Goal: Task Accomplishment & Management: Use online tool/utility

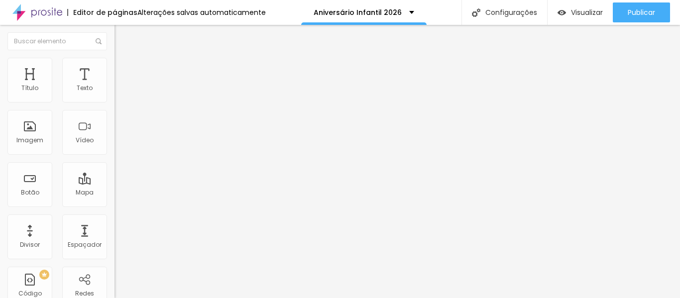
click at [119, 144] on icon "button" at bounding box center [122, 141] width 6 height 6
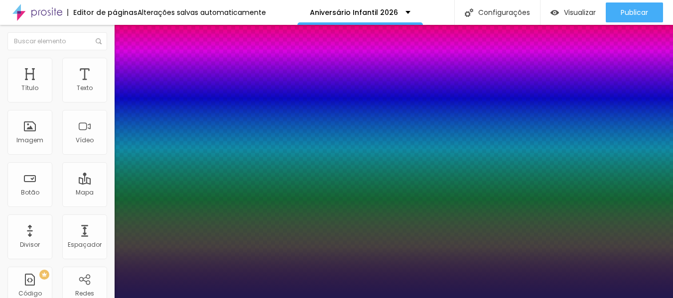
type input "1"
drag, startPoint x: 222, startPoint y: 281, endPoint x: 200, endPoint y: 276, distance: 22.0
type input "8"
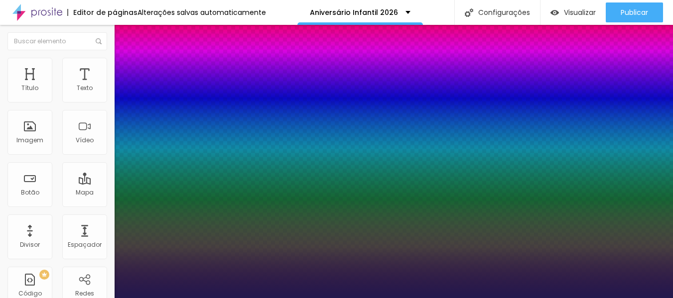
type input "2"
type input "1"
type input "24"
type input "1"
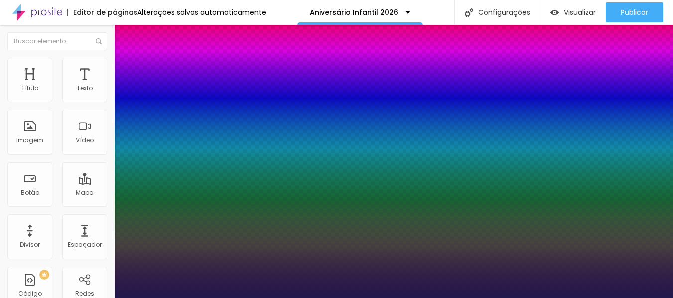
type input "8"
type input "2"
type input "1"
type input "8"
type input "1"
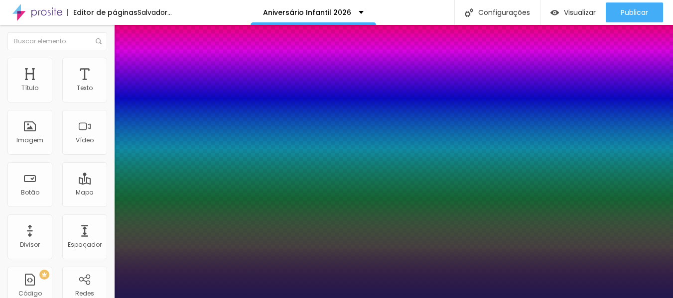
type input "8"
type input "1"
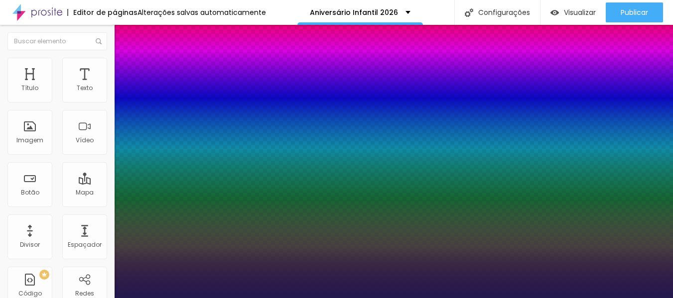
type input "26"
type input "1"
type input "26"
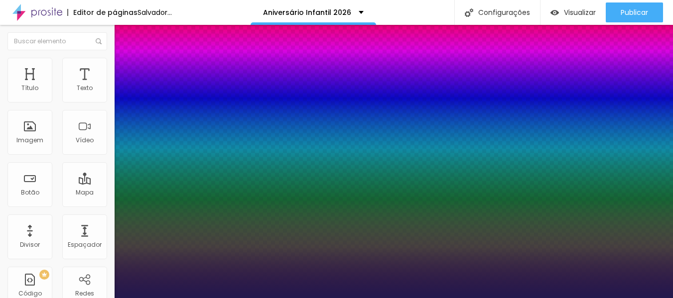
click at [59, 298] on div at bounding box center [336, 298] width 673 height 0
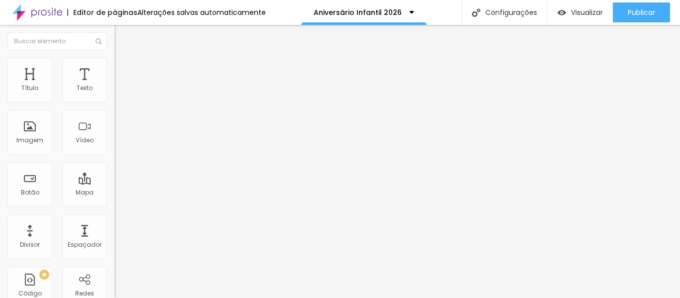
click at [120, 177] on icon "button" at bounding box center [122, 175] width 4 height 4
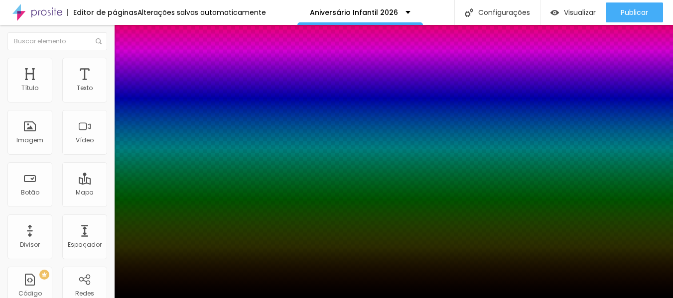
drag, startPoint x: 670, startPoint y: 110, endPoint x: 677, endPoint y: 162, distance: 52.3
click at [673, 162] on html "Editor de páginas Alterações salvas automaticamente Aniversário Infantil 2026 C…" at bounding box center [336, 149] width 673 height 298
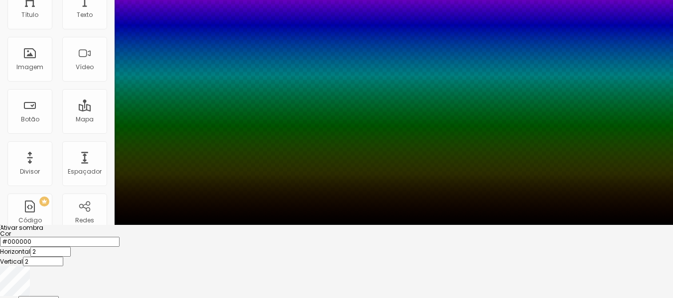
scroll to position [76, 0]
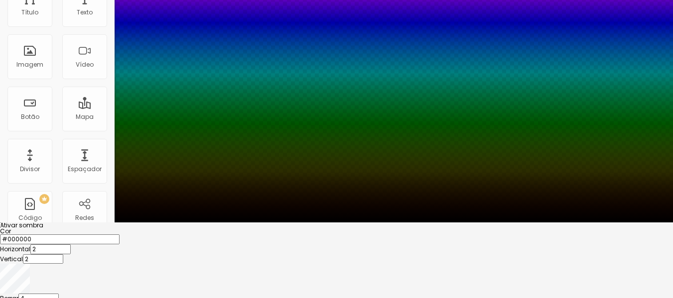
type input "25"
click at [529, 223] on div at bounding box center [336, 223] width 673 height 0
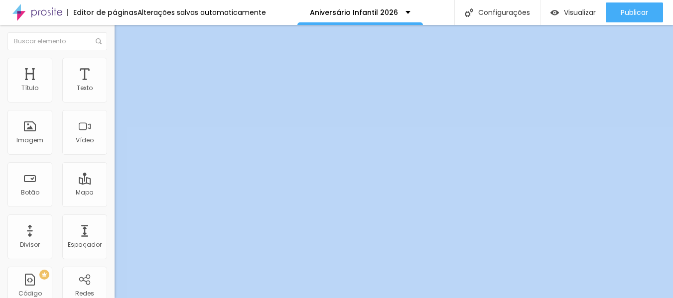
scroll to position [0, 0]
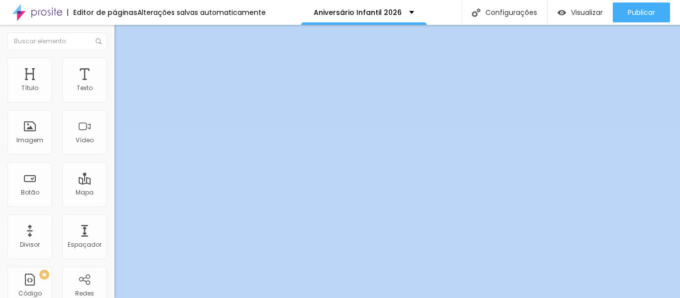
click at [119, 178] on icon "button" at bounding box center [122, 175] width 6 height 6
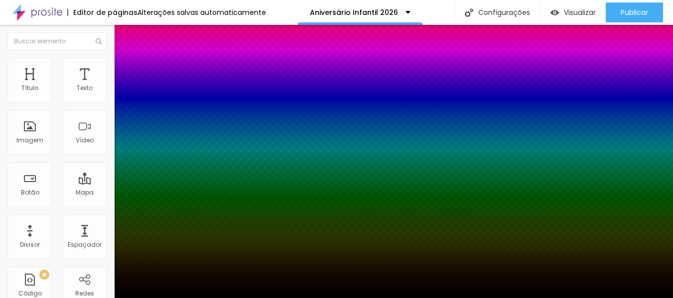
scroll to position [76, 0]
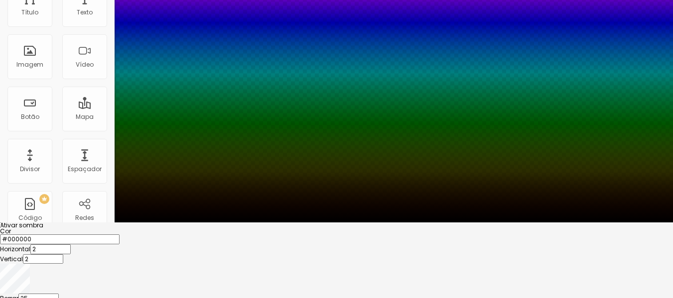
type input "26"
type input "23"
type input "21"
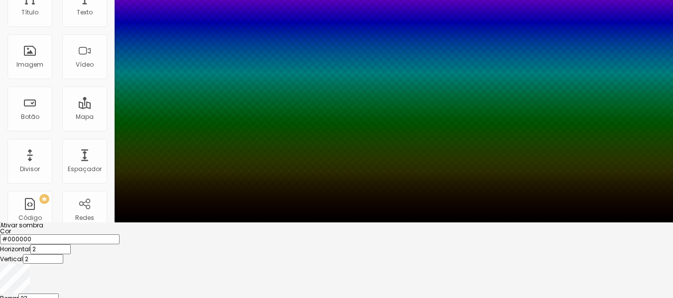
type input "21"
type input "19"
type input "17"
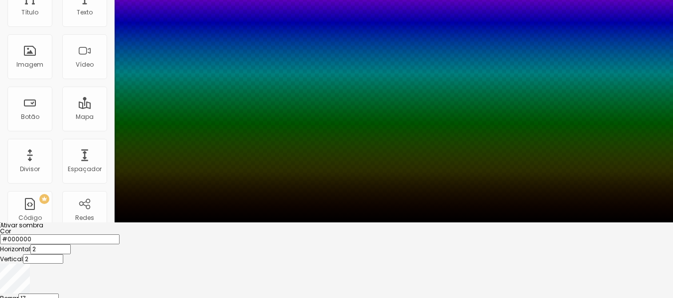
click at [151, 235] on div at bounding box center [336, 235] width 673 height 0
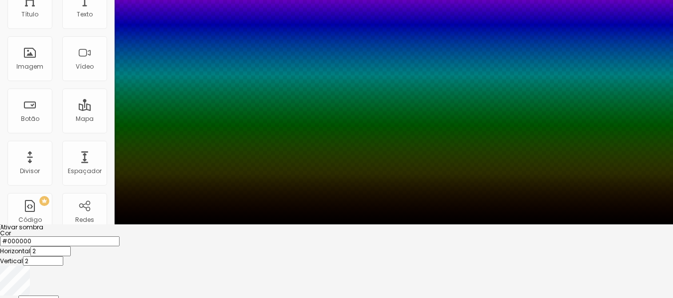
scroll to position [73, 0]
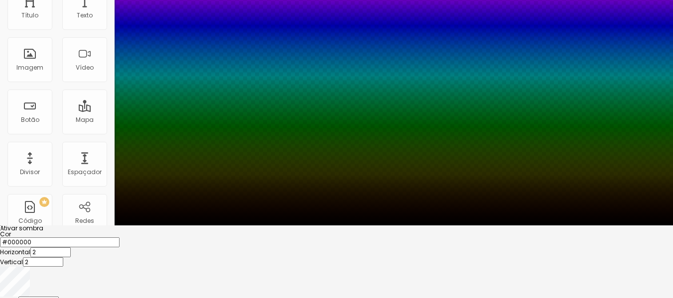
click at [183, 226] on div at bounding box center [336, 76] width 673 height 298
click at [262, 226] on div at bounding box center [336, 226] width 673 height 0
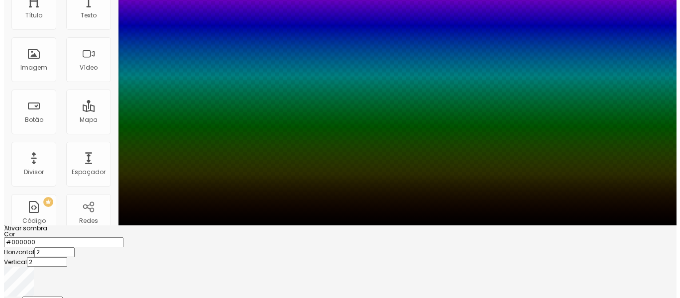
scroll to position [0, 0]
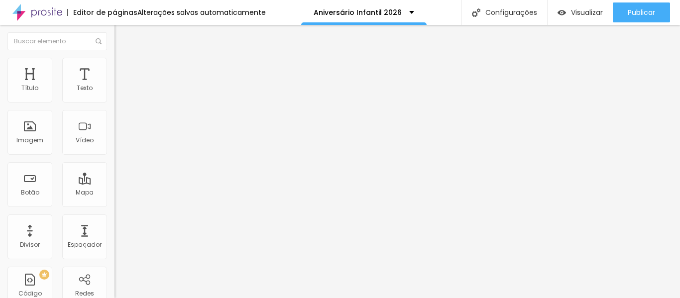
click at [121, 86] on font "Adicionar imagem" at bounding box center [150, 81] width 58 height 8
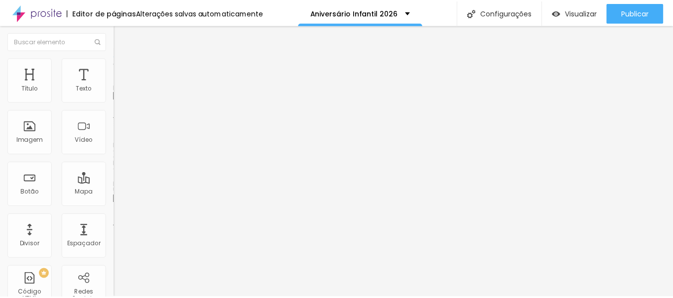
scroll to position [323, 0]
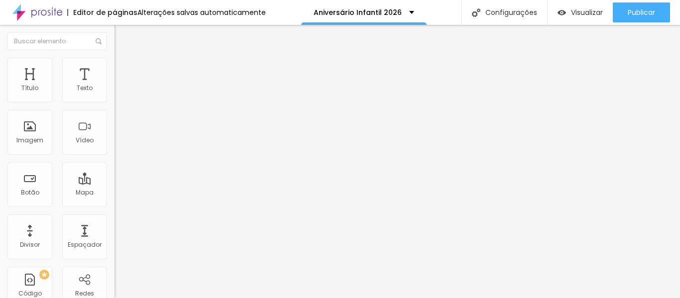
click at [115, 156] on span "Original" at bounding box center [127, 151] width 24 height 8
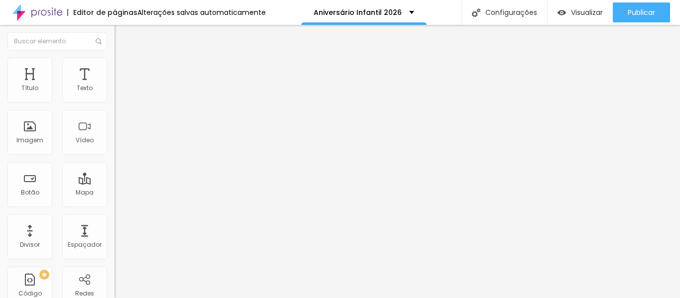
click at [115, 167] on div "Padrão 4:3" at bounding box center [172, 164] width 115 height 6
click at [115, 156] on span "4:3 Padrão" at bounding box center [131, 151] width 33 height 8
click at [115, 177] on span "Quadrado" at bounding box center [131, 173] width 32 height 8
click at [139, 162] on span "16:9" at bounding box center [144, 157] width 11 height 8
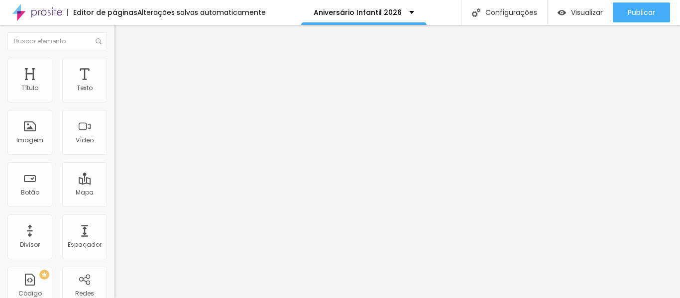
click at [115, 177] on span "Quadrado" at bounding box center [131, 173] width 32 height 8
click at [115, 62] on img at bounding box center [119, 62] width 9 height 9
type input "95"
type input "90"
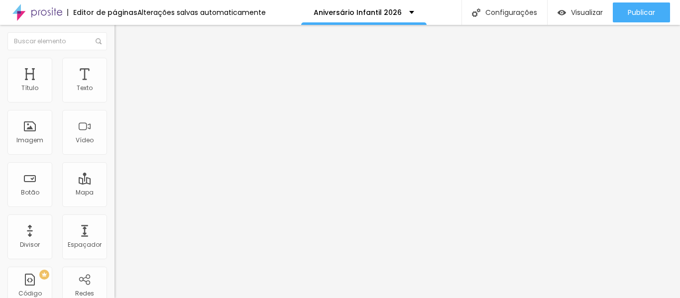
type input "90"
type input "85"
type input "80"
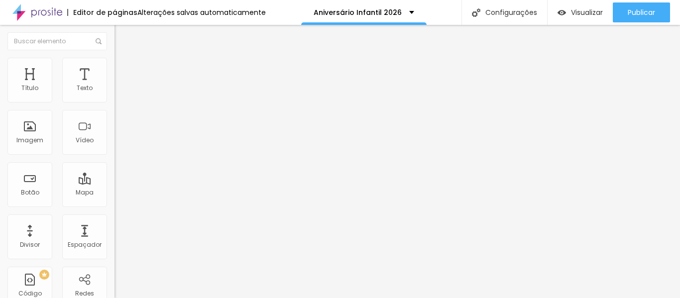
type input "75"
type input "70"
type input "65"
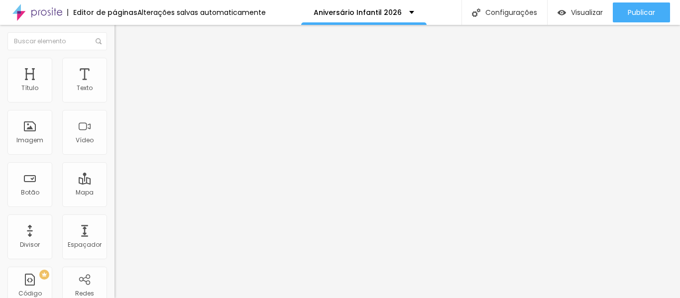
type input "65"
type input "60"
type input "55"
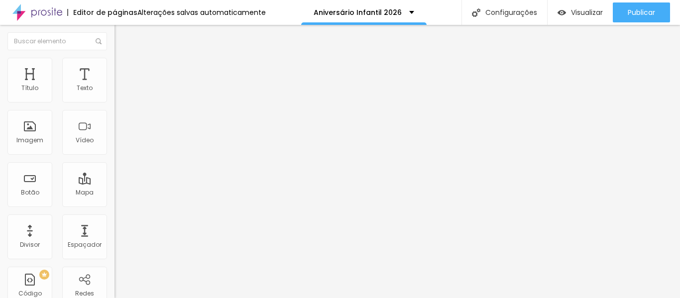
type input "50"
type input "45"
type input "40"
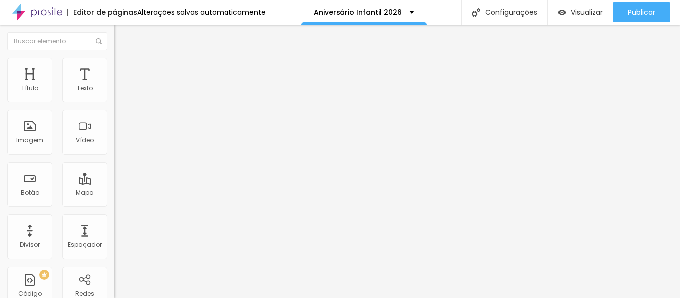
type input "40"
type input "45"
type input "50"
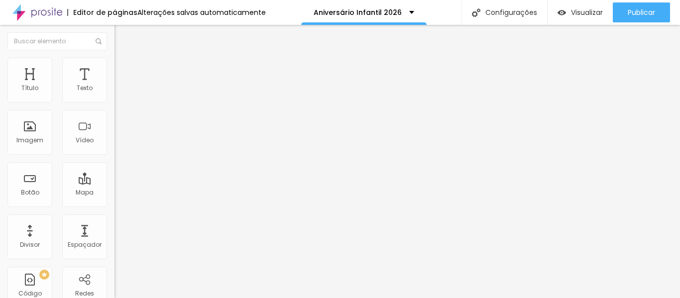
type input "45"
type input "40"
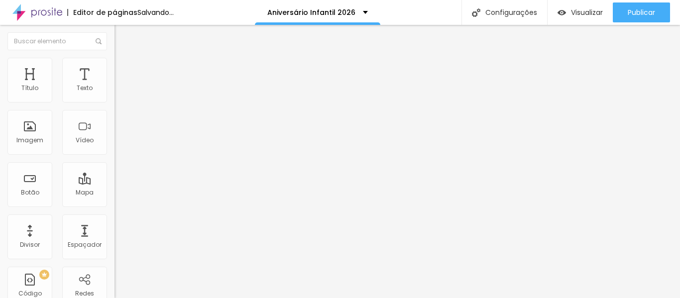
type input "35"
type input "30"
type input "25"
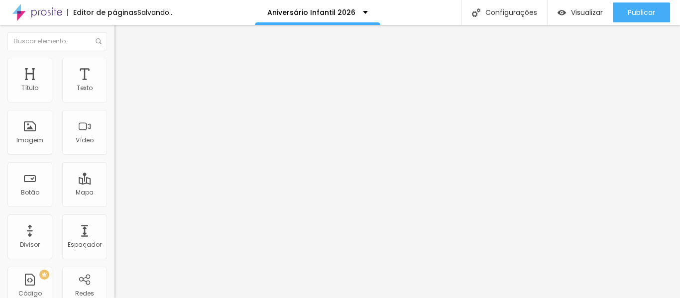
type input "25"
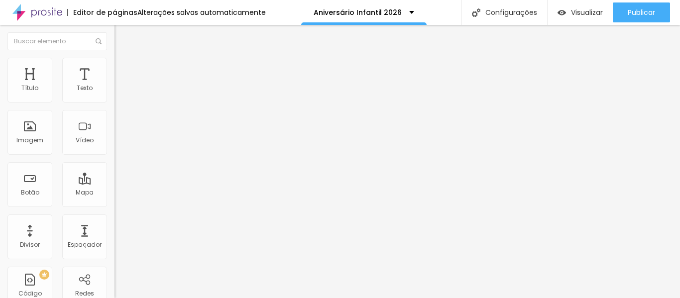
type input "30"
type input "35"
type input "40"
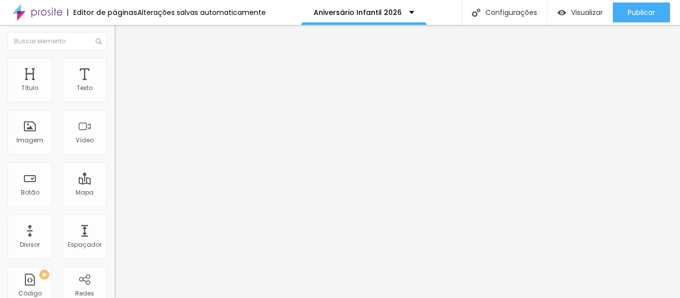
type input "40"
type input "45"
drag, startPoint x: 103, startPoint y: 108, endPoint x: 45, endPoint y: 111, distance: 57.9
type input "45"
click at [115, 102] on input "range" at bounding box center [147, 98] width 64 height 8
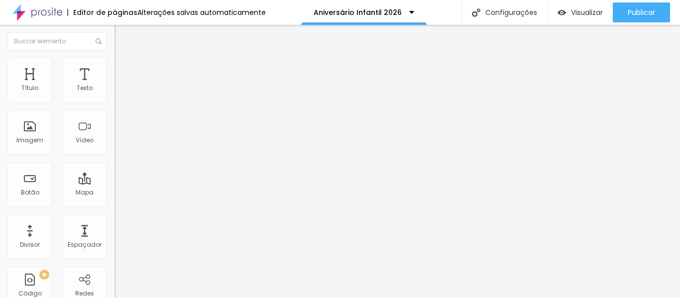
type input "102"
type input "114"
type input "122"
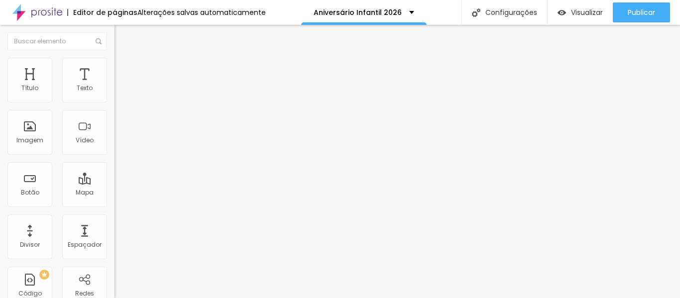
type input "122"
type input "130"
type input "135"
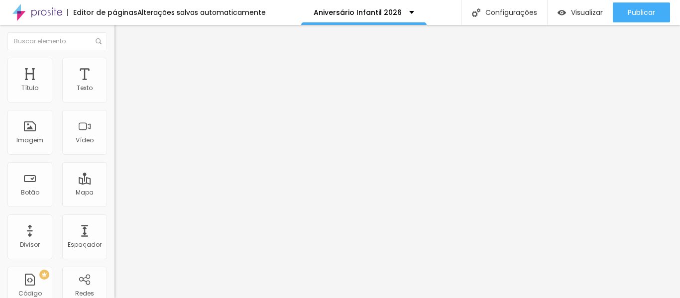
type input "142"
type input "151"
type input "155"
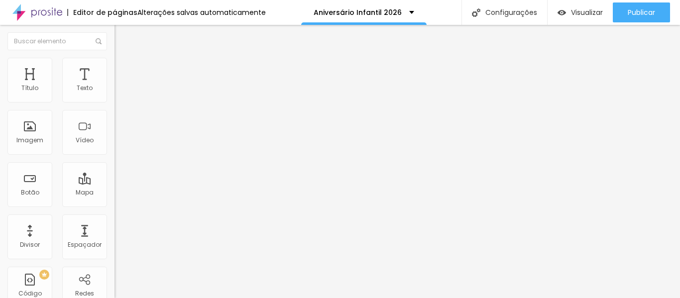
type input "155"
type input "160"
type input "165"
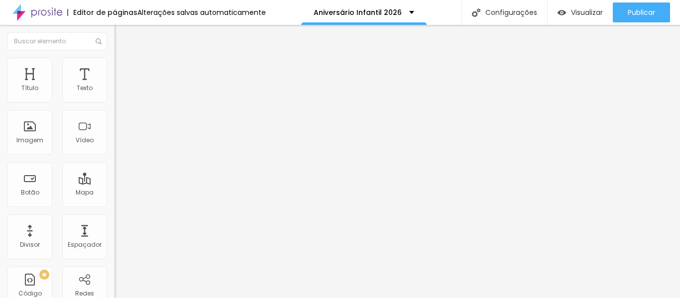
type input "168"
type input "174"
type input "176"
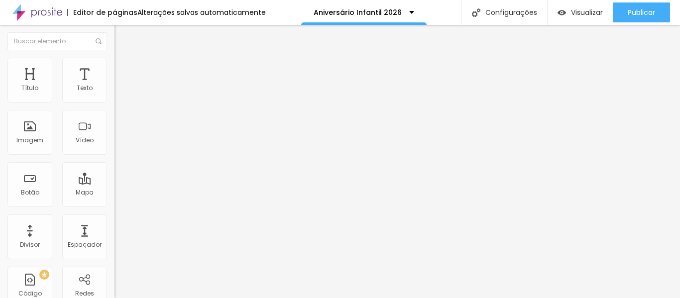
type input "176"
type input "188"
type input "191"
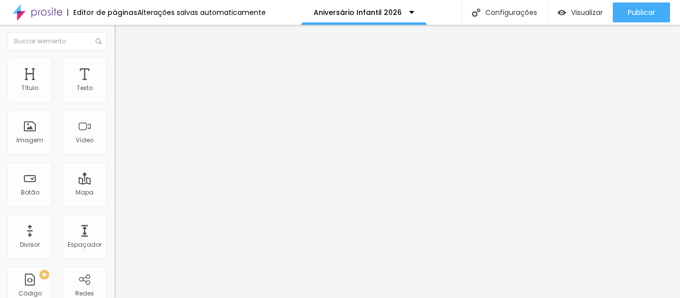
type input "194"
type input "198"
type input "200"
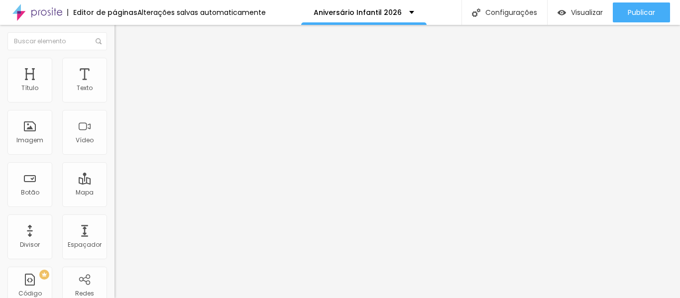
type input "200"
type input "66"
type input "0"
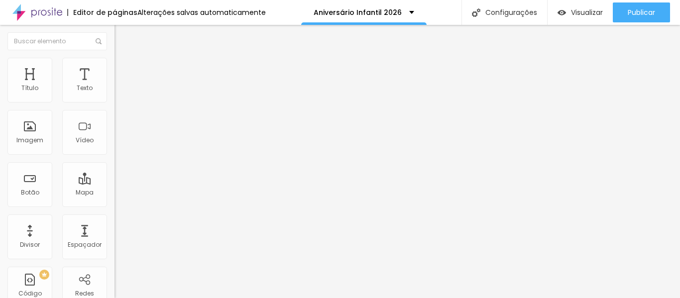
drag, startPoint x: 25, startPoint y: 127, endPoint x: 0, endPoint y: 117, distance: 26.4
click at [115, 219] on input "range" at bounding box center [147, 223] width 64 height 8
click at [124, 70] on span "Avançado" at bounding box center [140, 74] width 33 height 8
click at [115, 56] on img at bounding box center [119, 52] width 9 height 9
click at [122, 35] on img "button" at bounding box center [126, 36] width 8 height 8
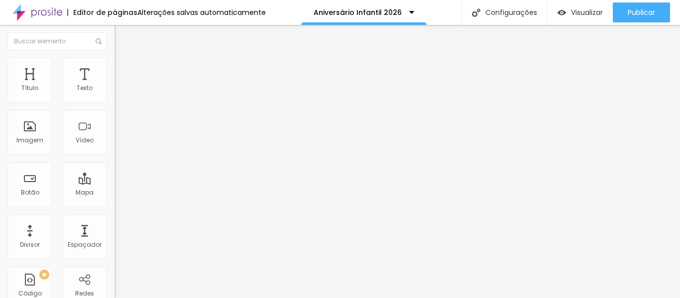
click at [122, 34] on img "button" at bounding box center [126, 36] width 8 height 8
click at [122, 39] on img "button" at bounding box center [126, 36] width 8 height 8
click at [115, 61] on img at bounding box center [119, 62] width 9 height 9
type input "50"
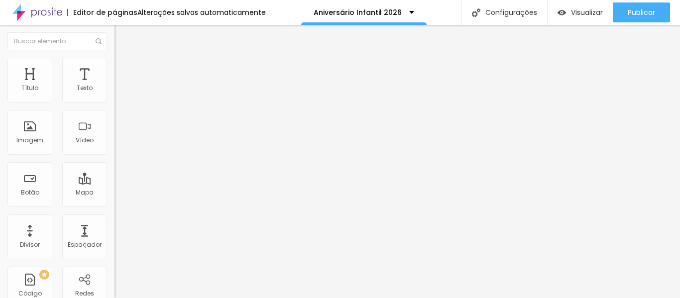
type input "55"
type input "60"
type input "65"
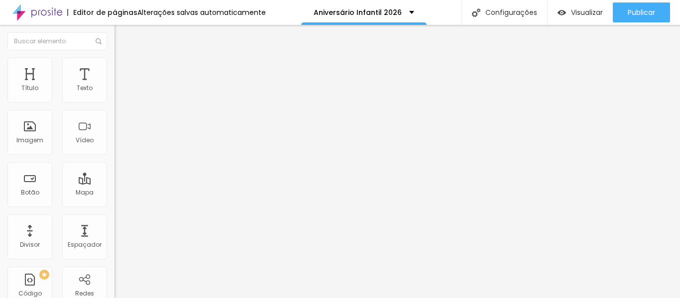
type input "65"
type input "70"
type input "75"
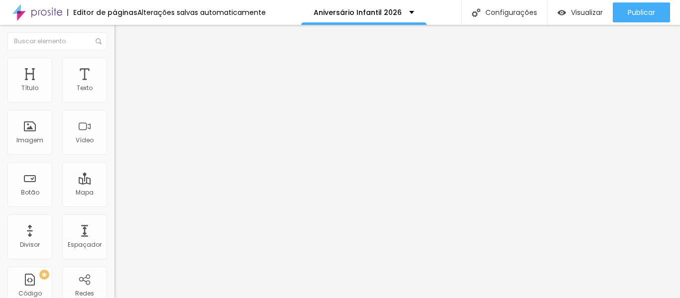
type input "80"
type input "75"
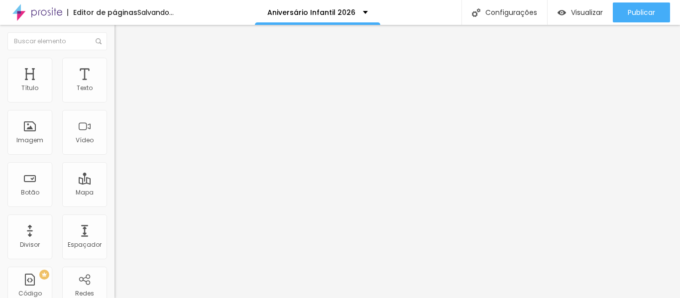
drag, startPoint x: 47, startPoint y: 106, endPoint x: 76, endPoint y: 112, distance: 29.1
type input "75"
click at [115, 102] on input "range" at bounding box center [147, 98] width 64 height 8
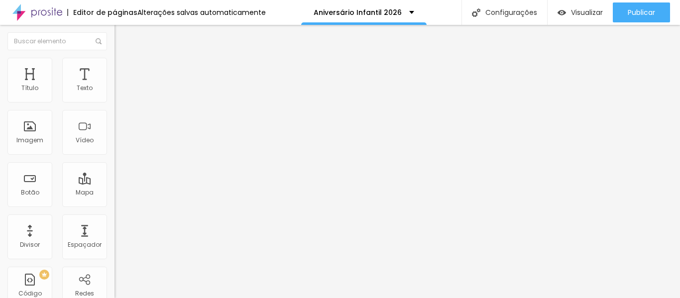
click at [115, 64] on img at bounding box center [119, 62] width 9 height 9
type input "80"
type input "85"
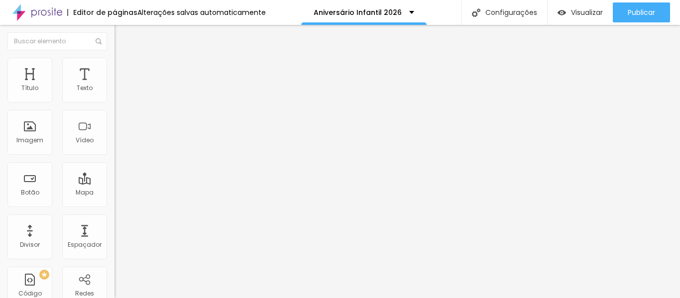
type input "90"
type input "95"
type input "100"
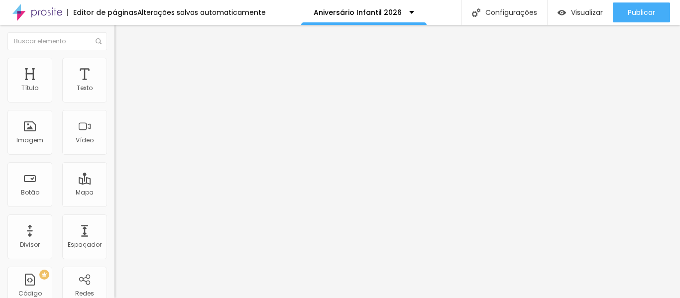
type input "100"
type input "95"
type input "90"
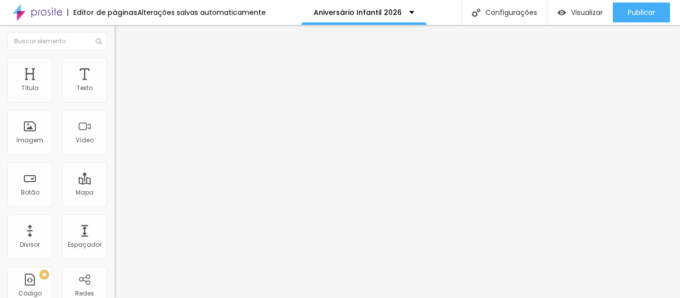
type input "85"
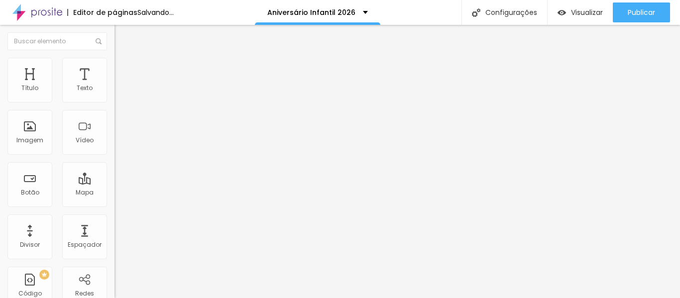
type input "90"
type input "95"
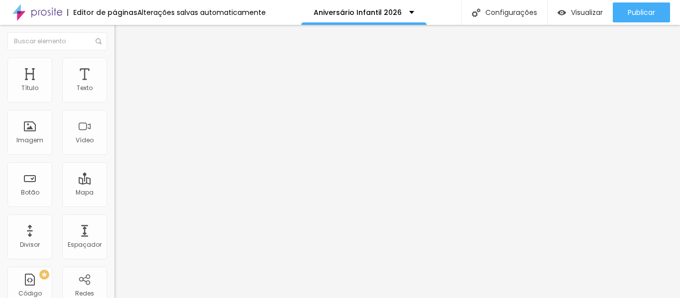
type input "100"
drag, startPoint x: 79, startPoint y: 108, endPoint x: 109, endPoint y: 116, distance: 30.9
type input "100"
click at [115, 102] on input "range" at bounding box center [147, 98] width 64 height 8
click at [579, 11] on span "Visualizar" at bounding box center [587, 12] width 32 height 8
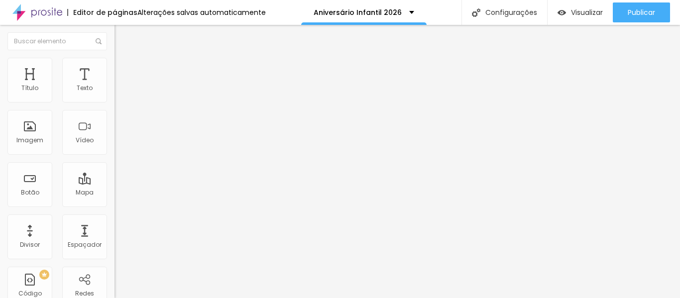
click at [122, 34] on img "button" at bounding box center [126, 36] width 8 height 8
click at [119, 93] on icon "button" at bounding box center [122, 90] width 6 height 6
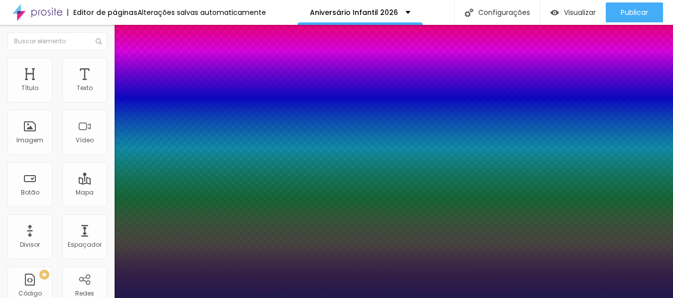
type input "1"
drag, startPoint x: 222, startPoint y: 170, endPoint x: 180, endPoint y: 178, distance: 42.5
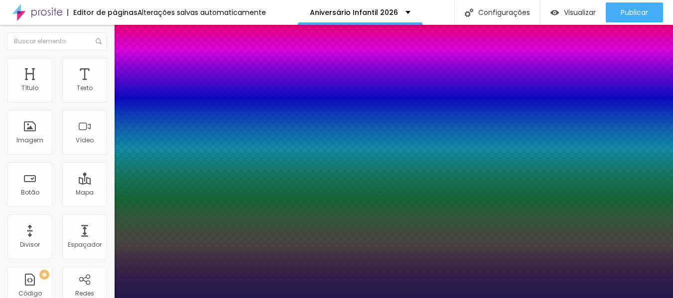
type input "8"
type input "1"
type input "18"
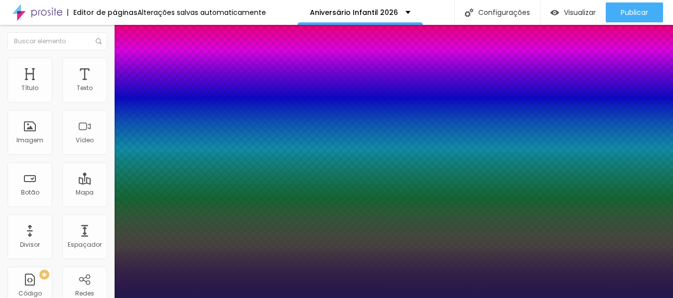
type input "1"
type input "18"
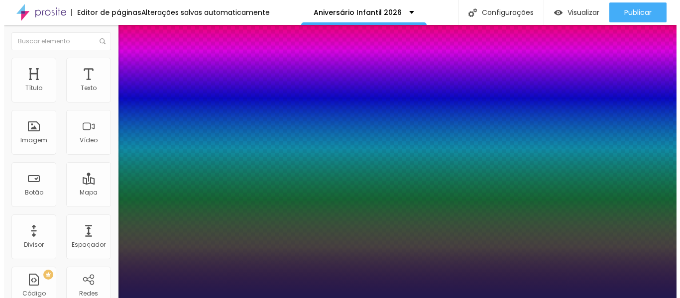
scroll to position [0, 0]
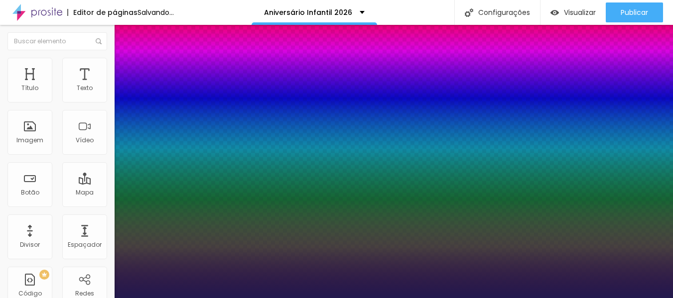
click at [67, 298] on div at bounding box center [336, 298] width 673 height 0
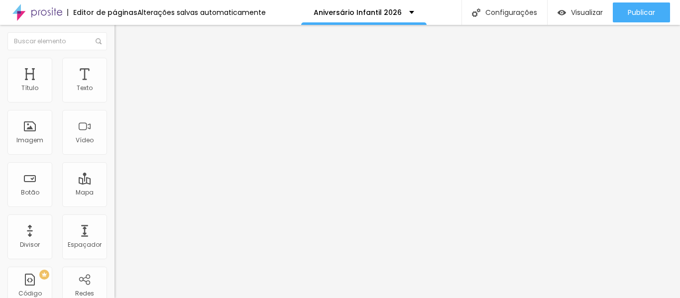
click at [115, 147] on button "button" at bounding box center [122, 142] width 14 height 10
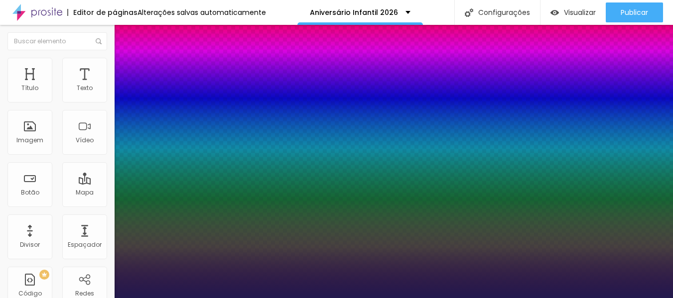
type input "1"
drag, startPoint x: 222, startPoint y: 279, endPoint x: 147, endPoint y: 278, distance: 74.7
type input "8"
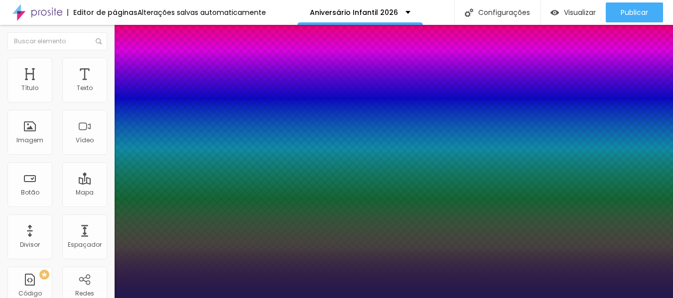
type input "2"
type input "1"
type input "20"
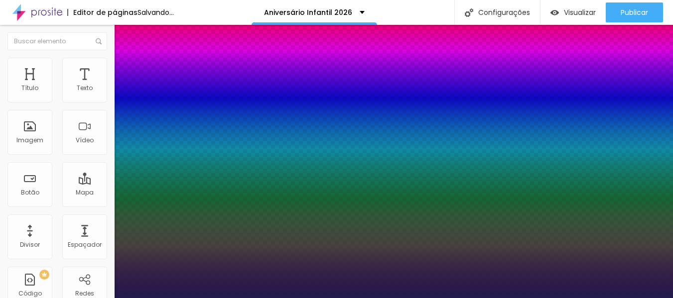
type input "1"
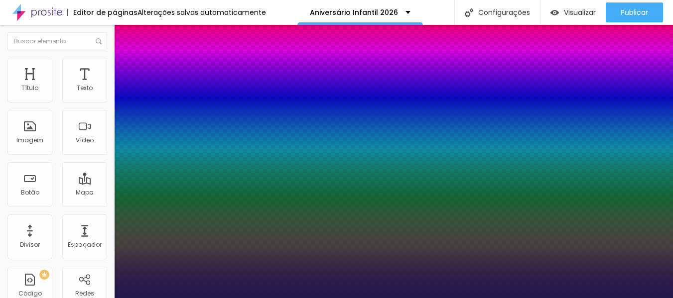
type input "20"
click at [74, 298] on div at bounding box center [336, 298] width 673 height 0
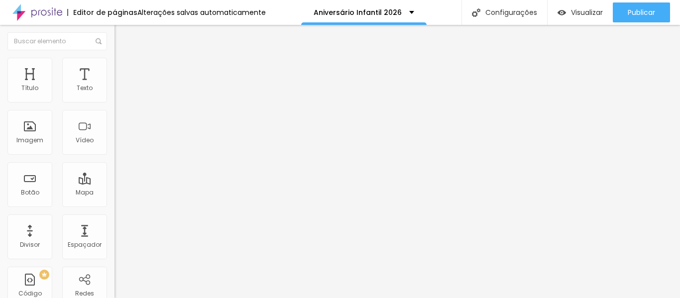
click at [120, 177] on icon "button" at bounding box center [122, 175] width 4 height 4
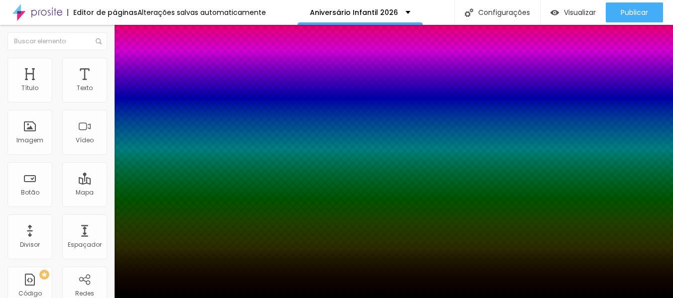
drag, startPoint x: 671, startPoint y: 169, endPoint x: 671, endPoint y: 194, distance: 24.9
click at [671, 298] on div at bounding box center [336, 298] width 673 height 0
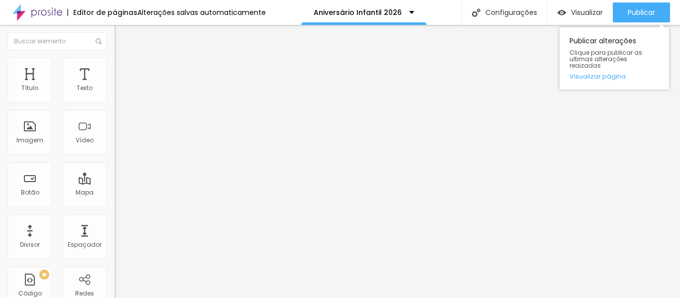
click at [623, 26] on div "Publicar alterações Clique para publicar as ultimas alterações reaizadas Visual…" at bounding box center [615, 55] width 110 height 67
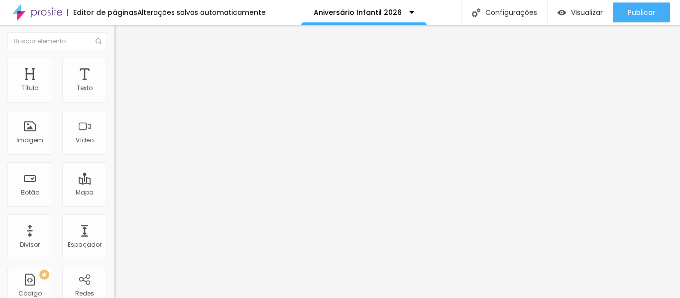
click at [115, 147] on button "button" at bounding box center [122, 142] width 14 height 10
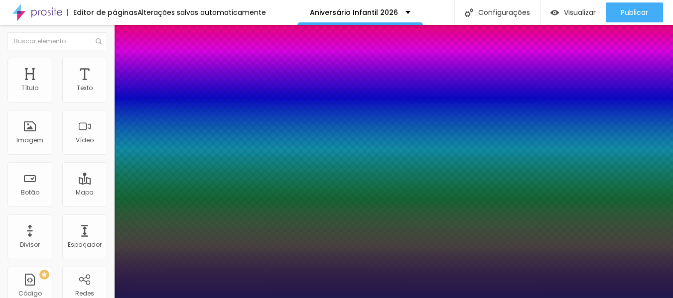
type input "1"
drag, startPoint x: 223, startPoint y: 280, endPoint x: 181, endPoint y: 278, distance: 41.9
type input "8"
type input "2"
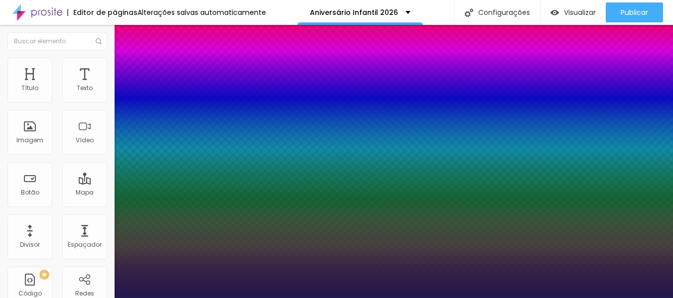
type input "1"
type input "24"
type input "1"
type input "24"
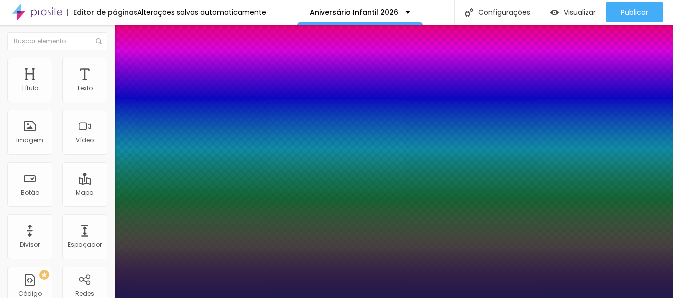
click at [457, 298] on div at bounding box center [336, 298] width 673 height 0
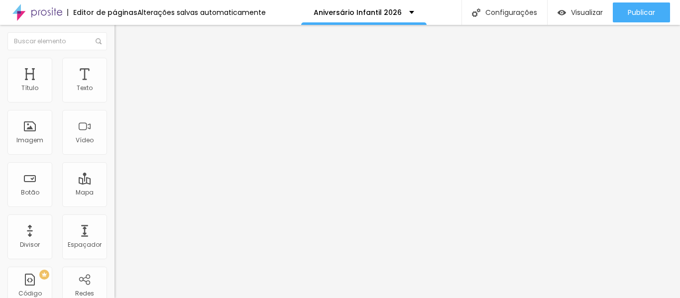
click at [115, 86] on span "Trocar imagem" at bounding box center [142, 81] width 54 height 8
click at [115, 66] on li "Estilo" at bounding box center [172, 63] width 115 height 10
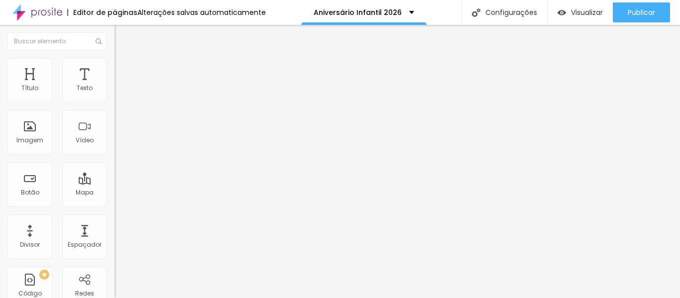
type input "95"
type input "90"
type input "85"
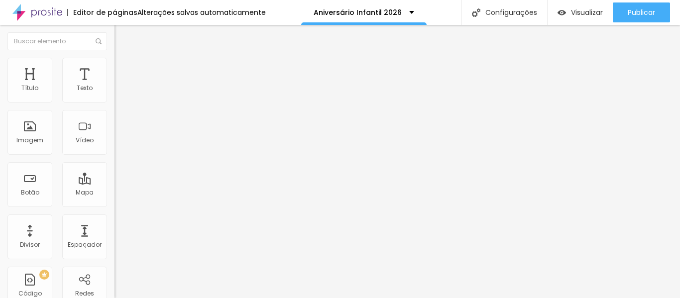
type input "85"
type input "80"
type input "75"
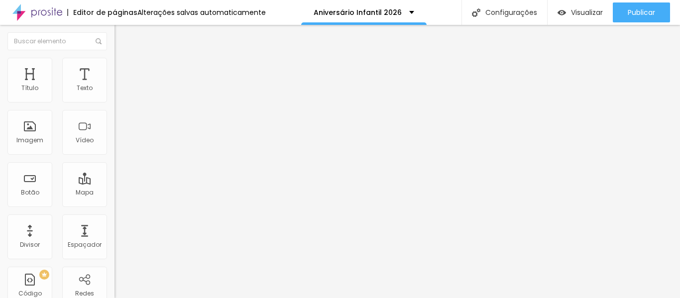
type input "80"
type input "85"
type input "90"
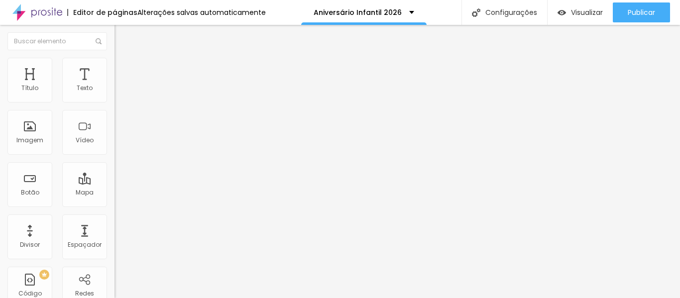
type input "90"
type input "95"
type input "100"
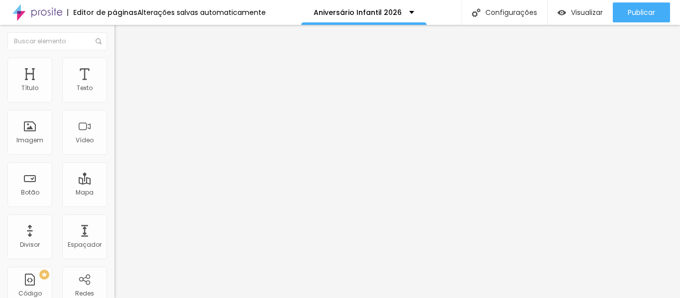
click at [115, 102] on input "range" at bounding box center [147, 98] width 64 height 8
click at [124, 59] on span "Conteúdo" at bounding box center [139, 54] width 31 height 8
click at [115, 156] on span "1:1 Quadrado" at bounding box center [134, 151] width 39 height 8
click at [115, 182] on div "Original" at bounding box center [172, 179] width 115 height 6
click at [115, 156] on span "1:1 Quadrado" at bounding box center [134, 151] width 39 height 8
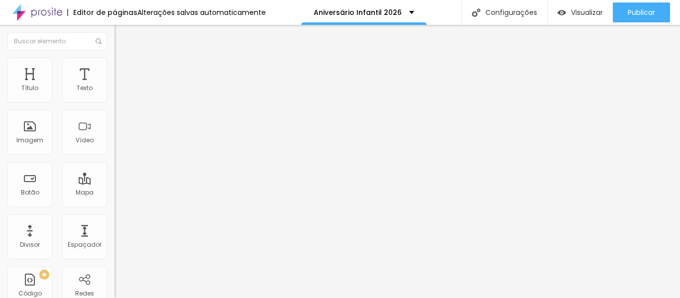
click at [115, 183] on span "Original" at bounding box center [127, 179] width 24 height 8
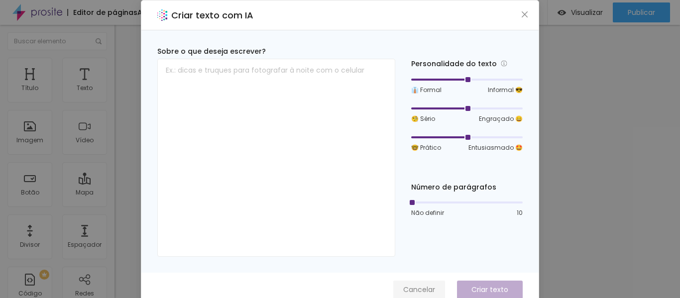
click at [419, 291] on span "Cancelar" at bounding box center [420, 290] width 32 height 10
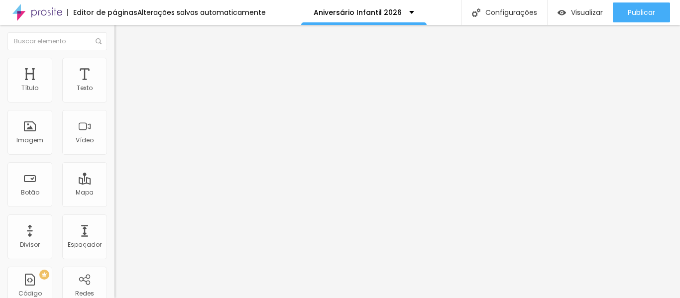
click at [122, 34] on img "button" at bounding box center [126, 36] width 8 height 8
click at [115, 86] on span "Adicionar imagem" at bounding box center [147, 81] width 64 height 8
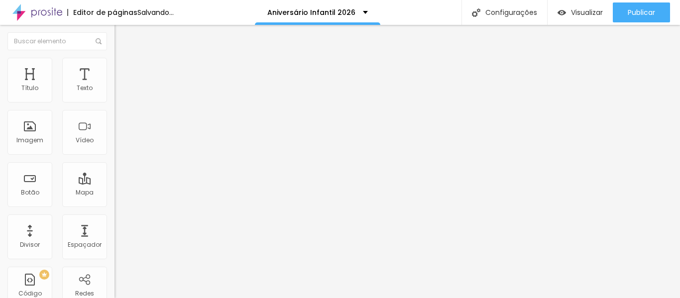
click at [115, 86] on span "Trocar imagem" at bounding box center [142, 81] width 54 height 8
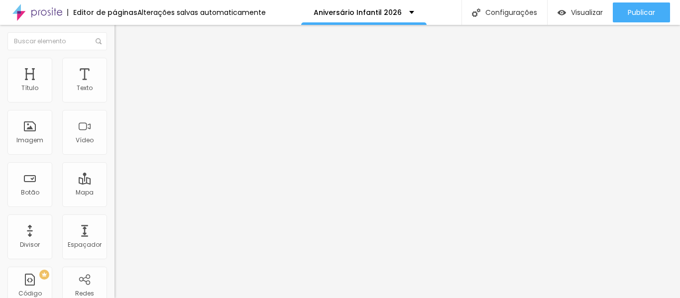
click at [115, 86] on span "Adicionar imagem" at bounding box center [147, 81] width 64 height 8
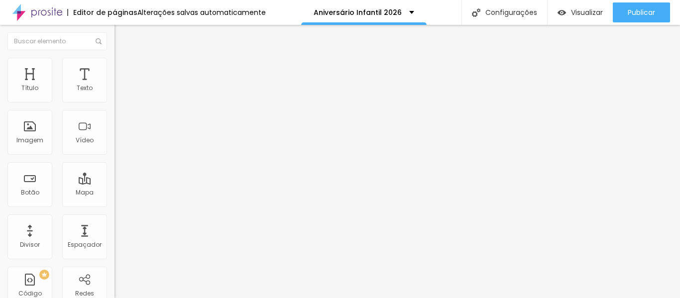
click at [115, 86] on span "Trocar imagem" at bounding box center [142, 81] width 54 height 8
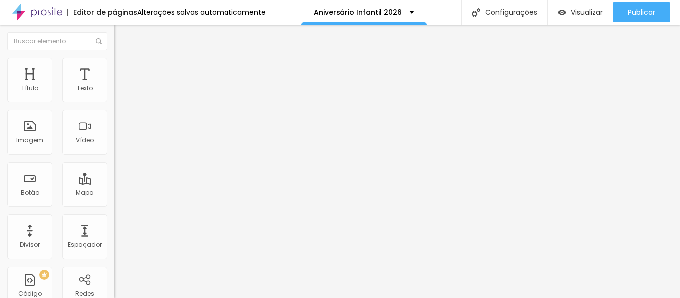
scroll to position [322, 0]
click at [583, 10] on span "Visualizar" at bounding box center [587, 12] width 32 height 8
click at [115, 86] on span "Trocar imagem" at bounding box center [142, 81] width 54 height 8
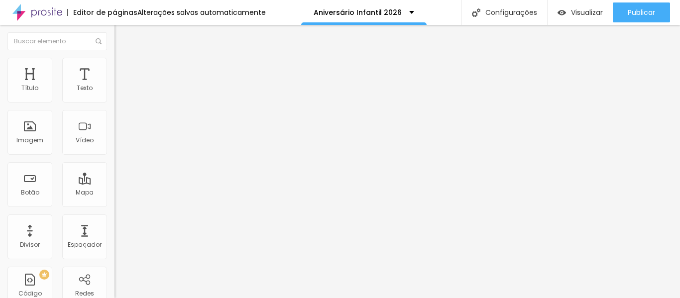
scroll to position [292, 0]
click at [115, 86] on span "Trocar imagem" at bounding box center [142, 81] width 54 height 8
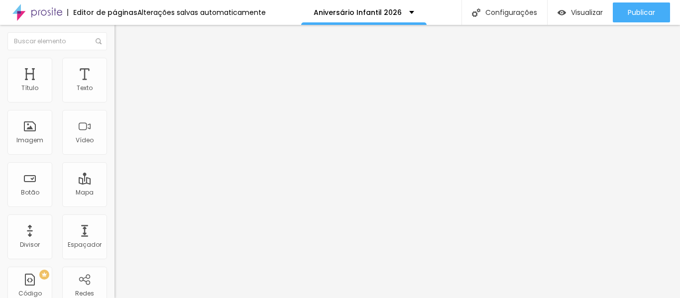
click at [583, 11] on span "Visualizar" at bounding box center [587, 12] width 32 height 8
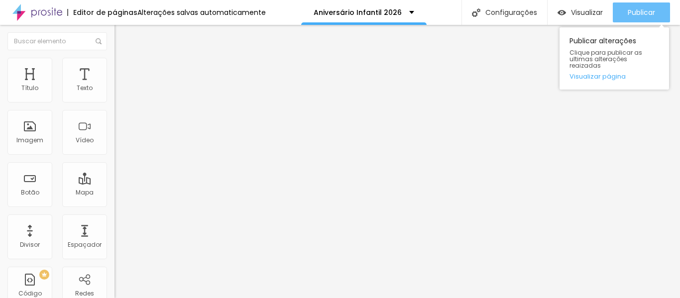
click at [641, 10] on span "Publicar" at bounding box center [641, 12] width 27 height 8
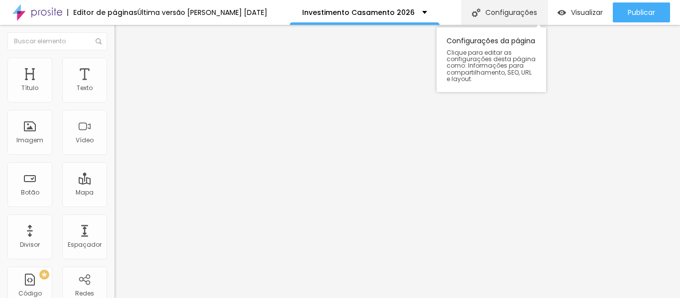
click at [505, 9] on font "Configurações" at bounding box center [512, 12] width 52 height 10
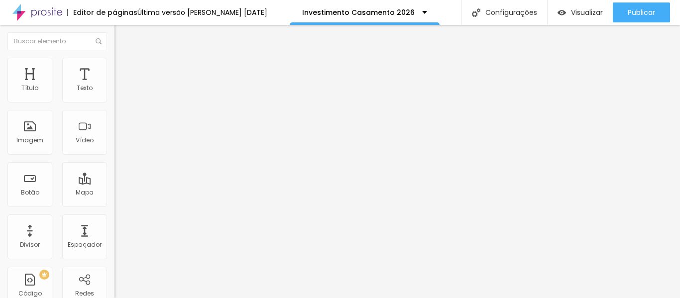
type input "/casamento2026"
type input "Casamento 2026"
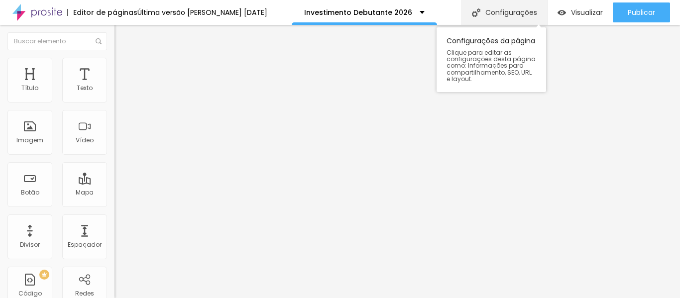
click at [523, 13] on font "Configurações" at bounding box center [512, 12] width 52 height 10
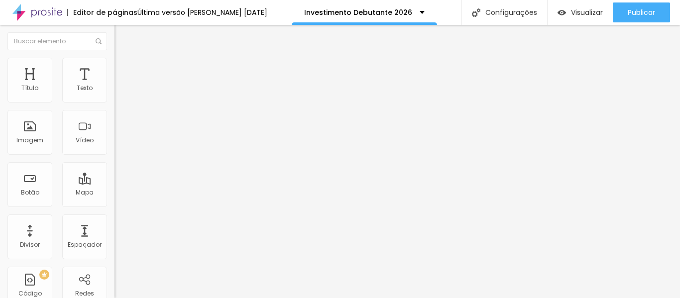
type input "Debutante 2026"
type input "/debutante2026"
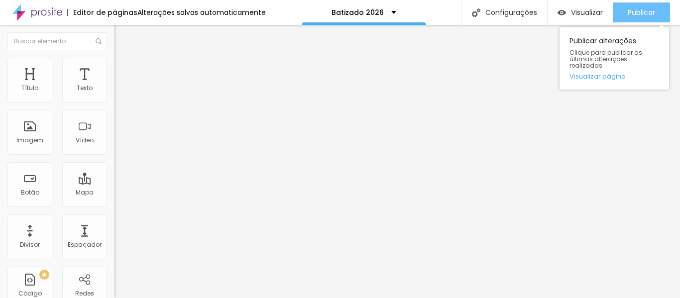
click at [636, 11] on font "Publicar" at bounding box center [641, 12] width 27 height 10
click at [644, 12] on font "Publicar" at bounding box center [641, 12] width 27 height 10
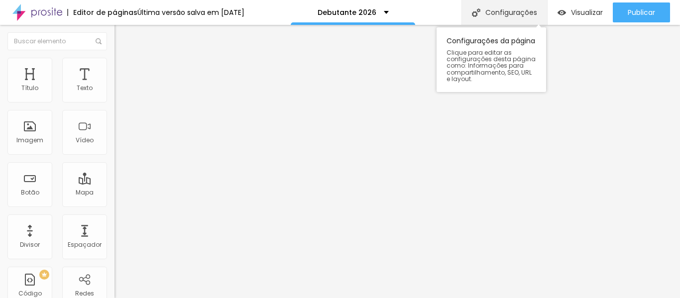
click at [508, 10] on font "Configurações" at bounding box center [512, 12] width 52 height 10
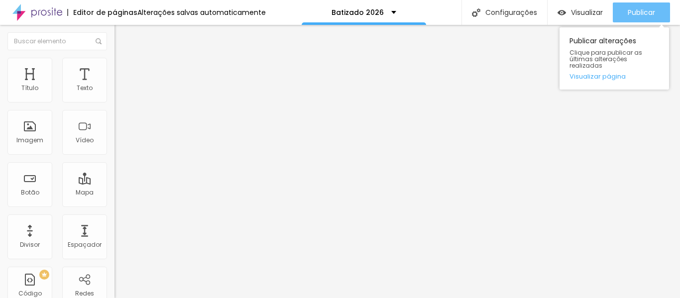
click at [637, 10] on font "Publicar" at bounding box center [641, 12] width 27 height 10
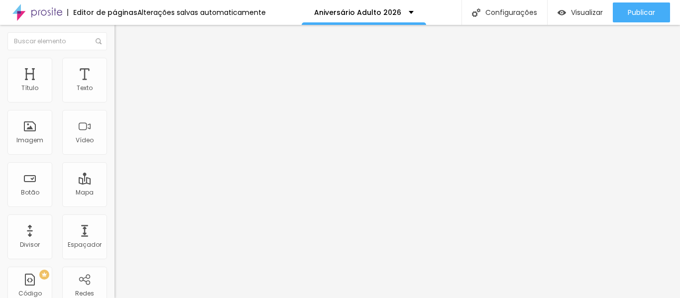
click at [122, 36] on img "button" at bounding box center [126, 36] width 8 height 8
click at [121, 86] on font "Adicionar imagem" at bounding box center [150, 81] width 58 height 8
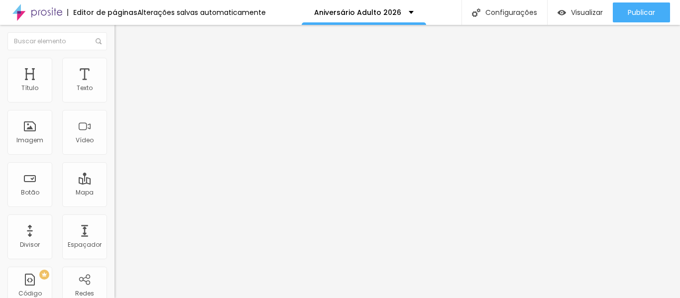
click at [121, 86] on font "Trocar imagem" at bounding box center [145, 81] width 48 height 8
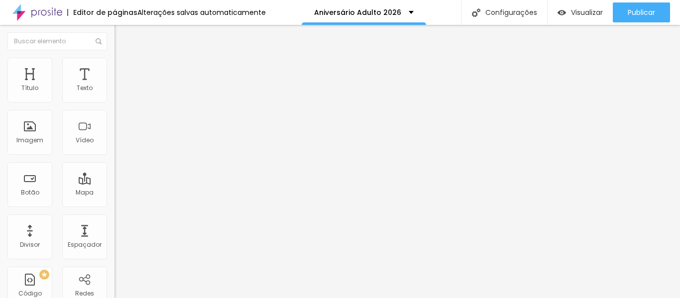
click at [121, 86] on font "Trocar imagem" at bounding box center [145, 81] width 48 height 8
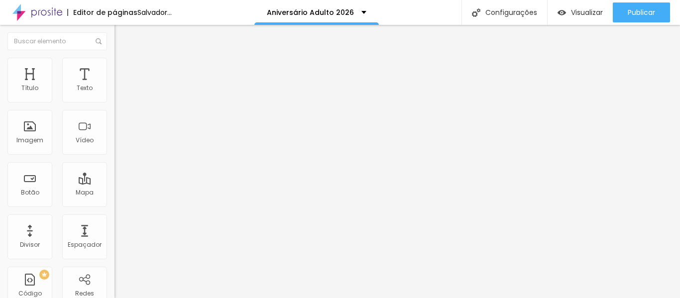
click at [121, 86] on font "Trocar imagem" at bounding box center [145, 81] width 48 height 8
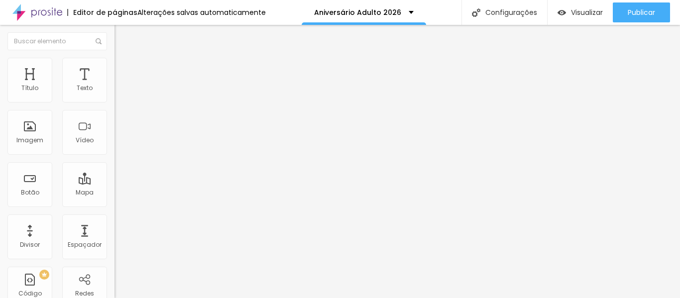
click at [121, 86] on font "Trocar imagem" at bounding box center [145, 81] width 48 height 8
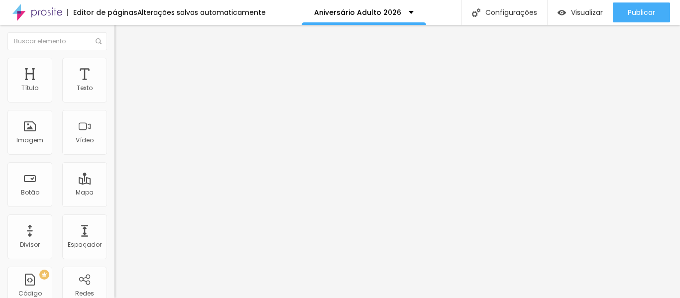
click at [121, 86] on font "Trocar imagem" at bounding box center [145, 81] width 48 height 8
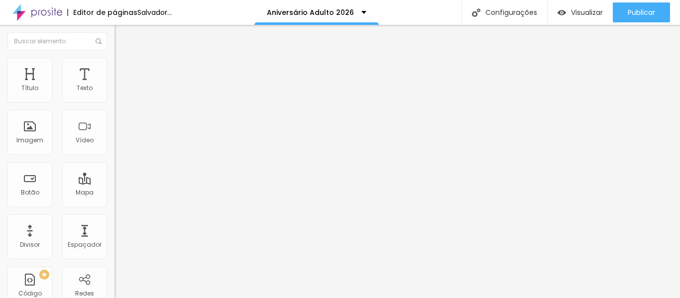
click at [121, 86] on font "Trocar imagem" at bounding box center [145, 81] width 48 height 8
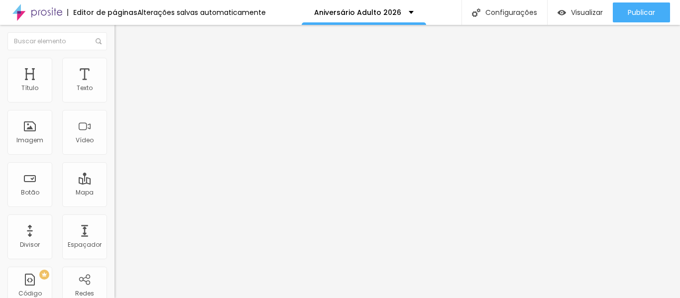
click at [121, 86] on font "Trocar imagem" at bounding box center [145, 81] width 48 height 8
